Goal: Transaction & Acquisition: Obtain resource

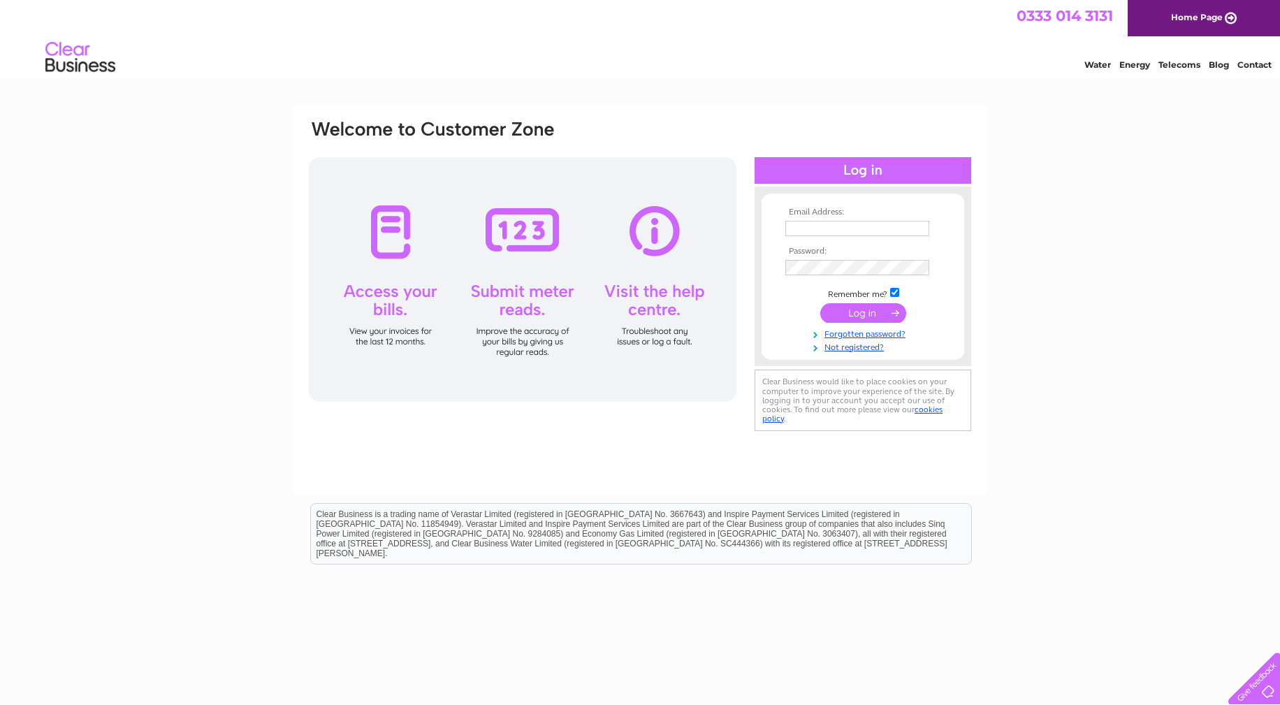
type input "[PERSON_NAME][EMAIL_ADDRESS][DOMAIN_NAME]"
click at [858, 314] on input "submit" at bounding box center [863, 313] width 86 height 20
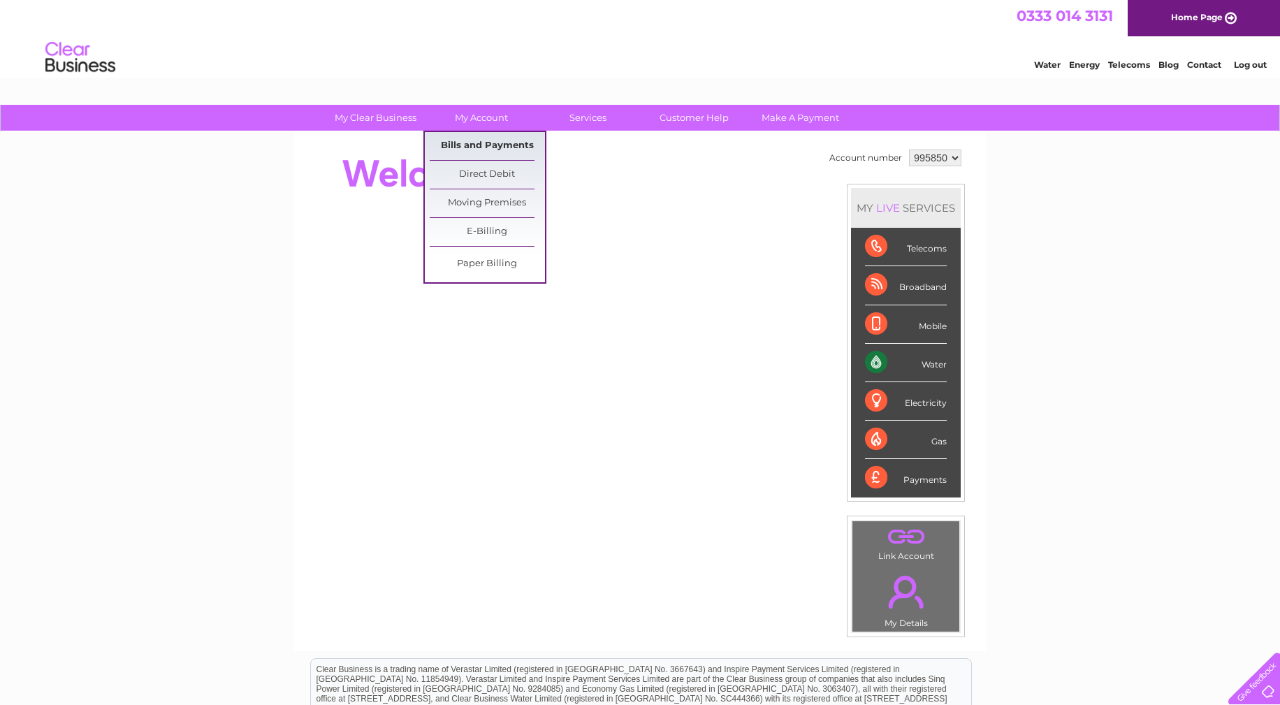
click at [492, 147] on link "Bills and Payments" at bounding box center [487, 146] width 115 height 28
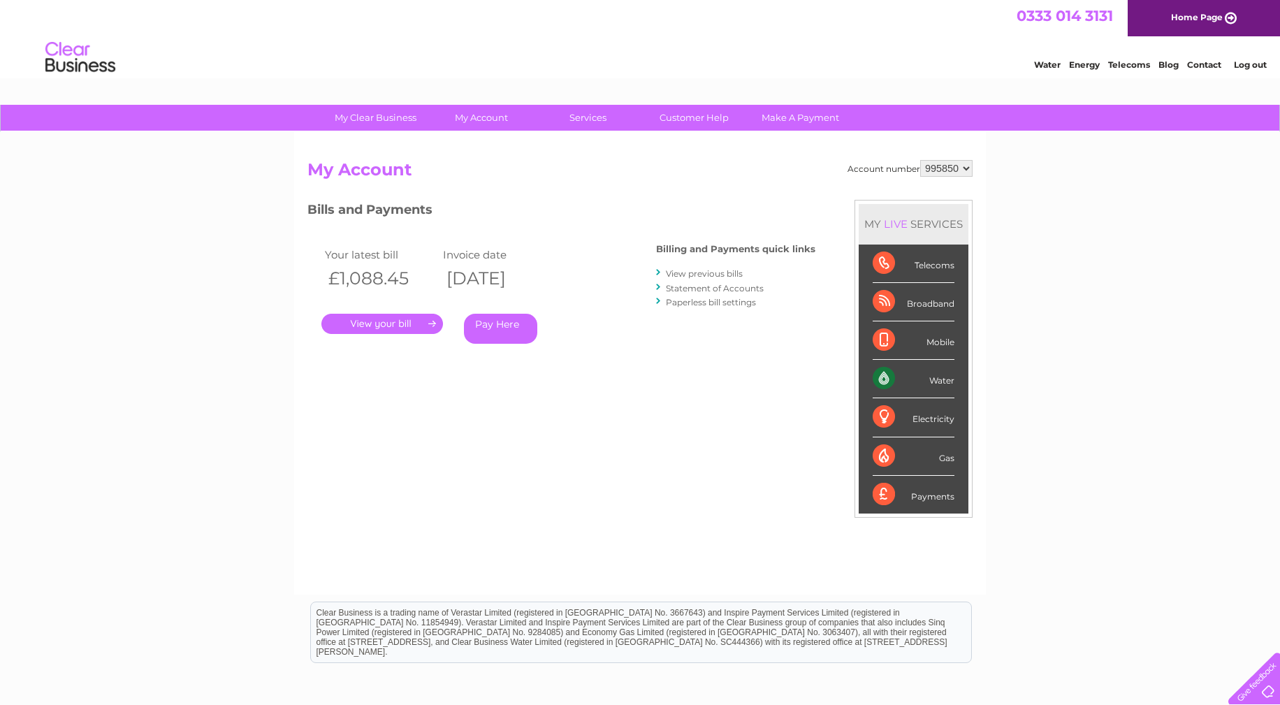
click at [382, 327] on link "." at bounding box center [382, 324] width 122 height 20
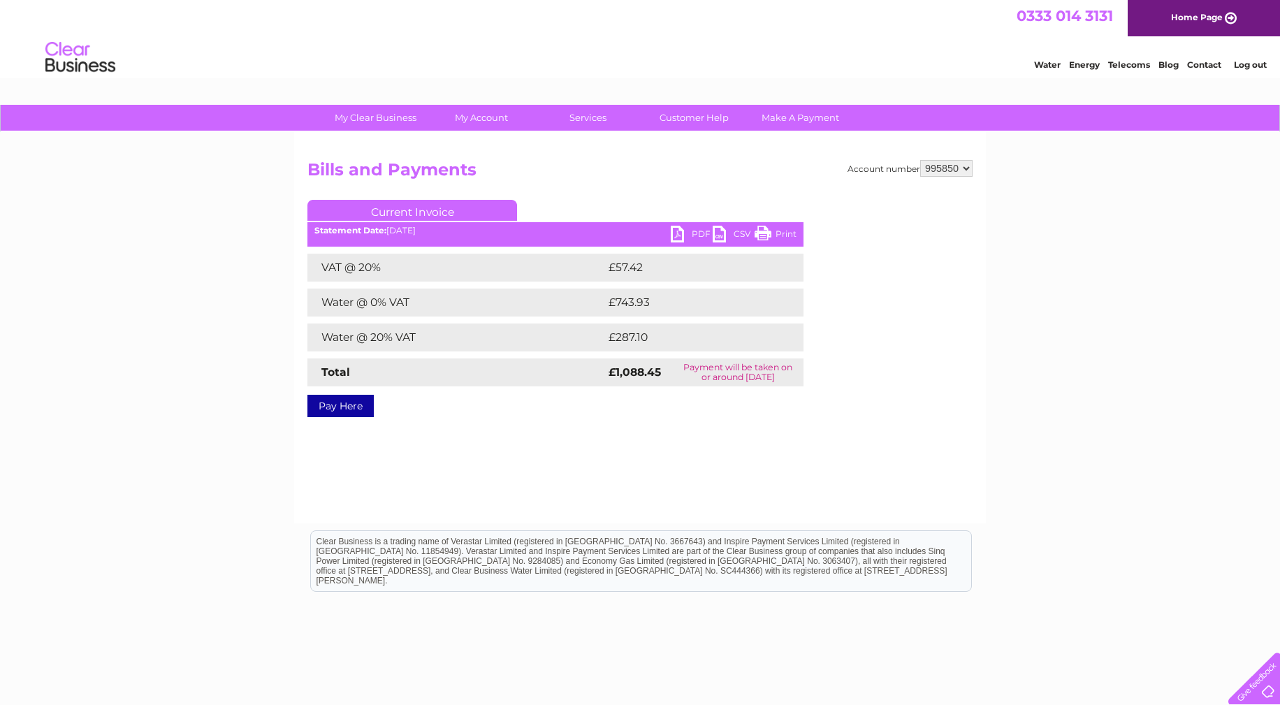
click at [678, 230] on link "PDF" at bounding box center [692, 236] width 42 height 20
click at [1250, 67] on link "Log out" at bounding box center [1249, 64] width 33 height 10
click at [1250, 66] on link "Log out" at bounding box center [1249, 64] width 33 height 10
